Goal: Task Accomplishment & Management: Manage account settings

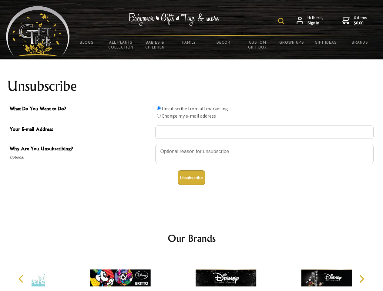
click at [282, 21] on img at bounding box center [281, 21] width 6 height 6
click at [192, 145] on div at bounding box center [264, 154] width 218 height 21
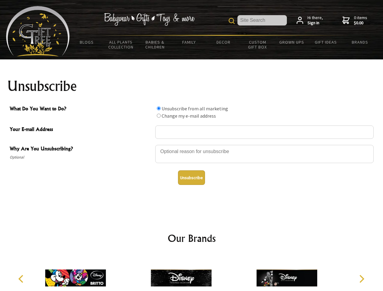
click at [159, 108] on input "What Do You Want to Do?" at bounding box center [159, 108] width 4 height 4
click at [159, 116] on input "What Do You Want to Do?" at bounding box center [159, 116] width 4 height 4
radio input "true"
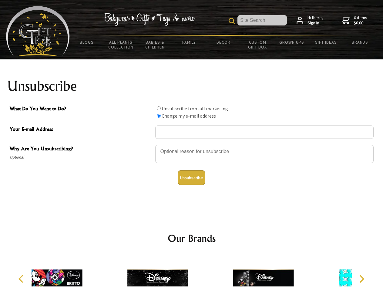
click at [191, 178] on button "Unsubscribe" at bounding box center [191, 177] width 27 height 15
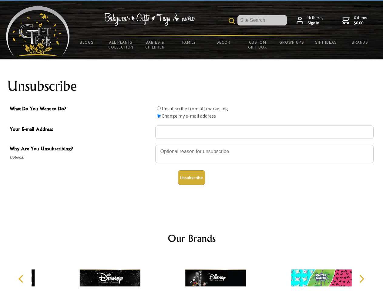
click at [192, 273] on img at bounding box center [215, 278] width 61 height 46
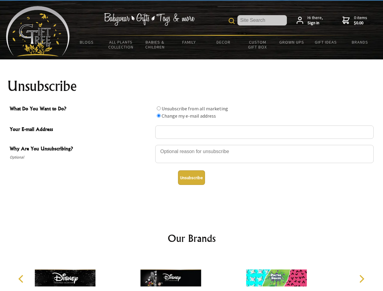
click at [22, 279] on icon "Previous" at bounding box center [22, 279] width 8 height 8
click at [362, 279] on icon "Next" at bounding box center [361, 279] width 8 height 8
